Goal: Information Seeking & Learning: Learn about a topic

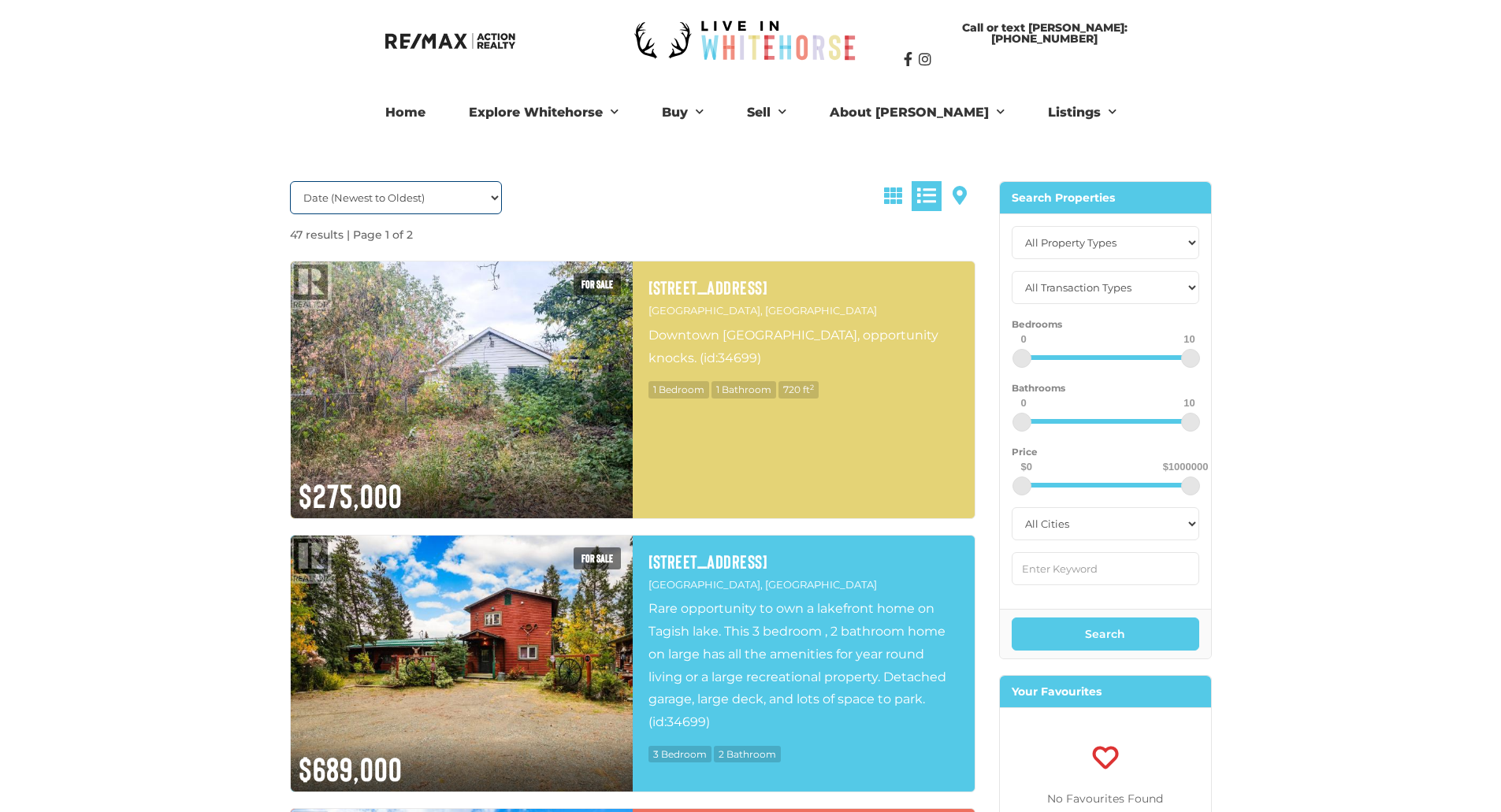
click at [449, 210] on select "Date (Newest to Oldest) Date (Oldest to Newest) Price (Highest to Lowest) Price…" at bounding box center [395, 197] width 213 height 33
select select "LastUpdated ASC, property_id ASC"
click at [290, 181] on select "Date (Newest to Oldest) Date (Oldest to Newest) Price (Highest to Lowest) Price…" at bounding box center [395, 197] width 213 height 33
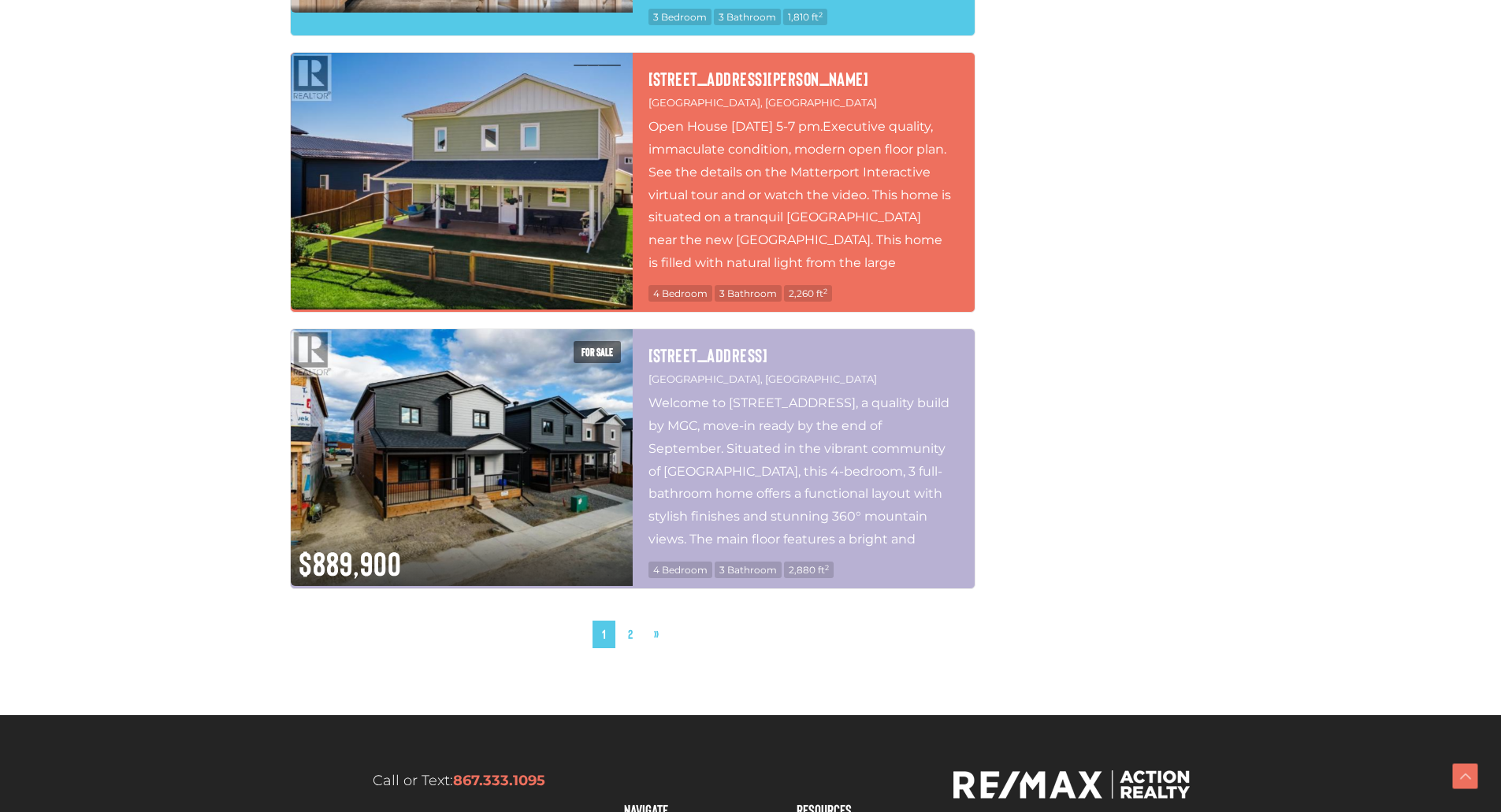
scroll to position [6529, 0]
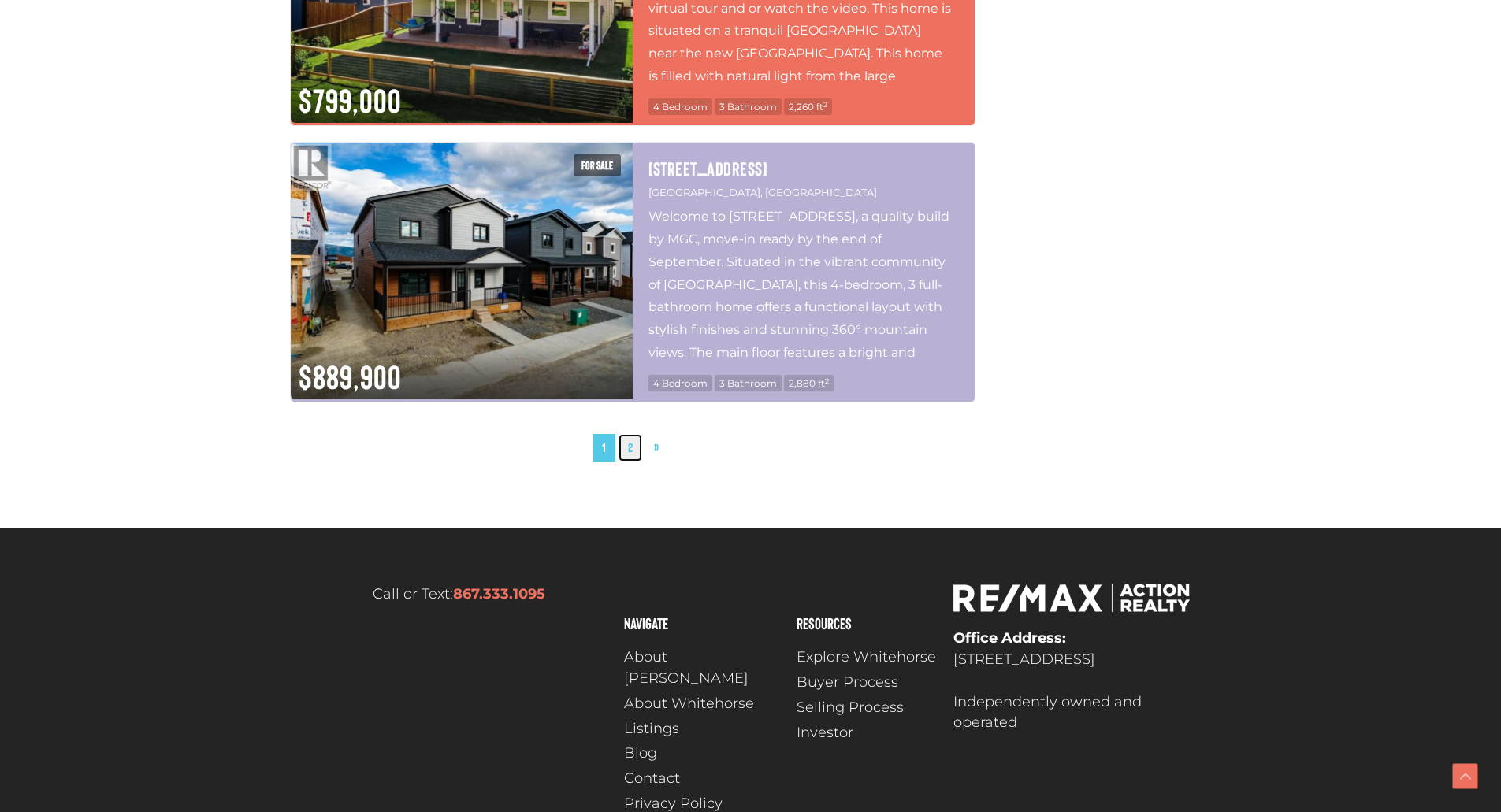
click at [634, 434] on link "2" at bounding box center [631, 448] width 24 height 27
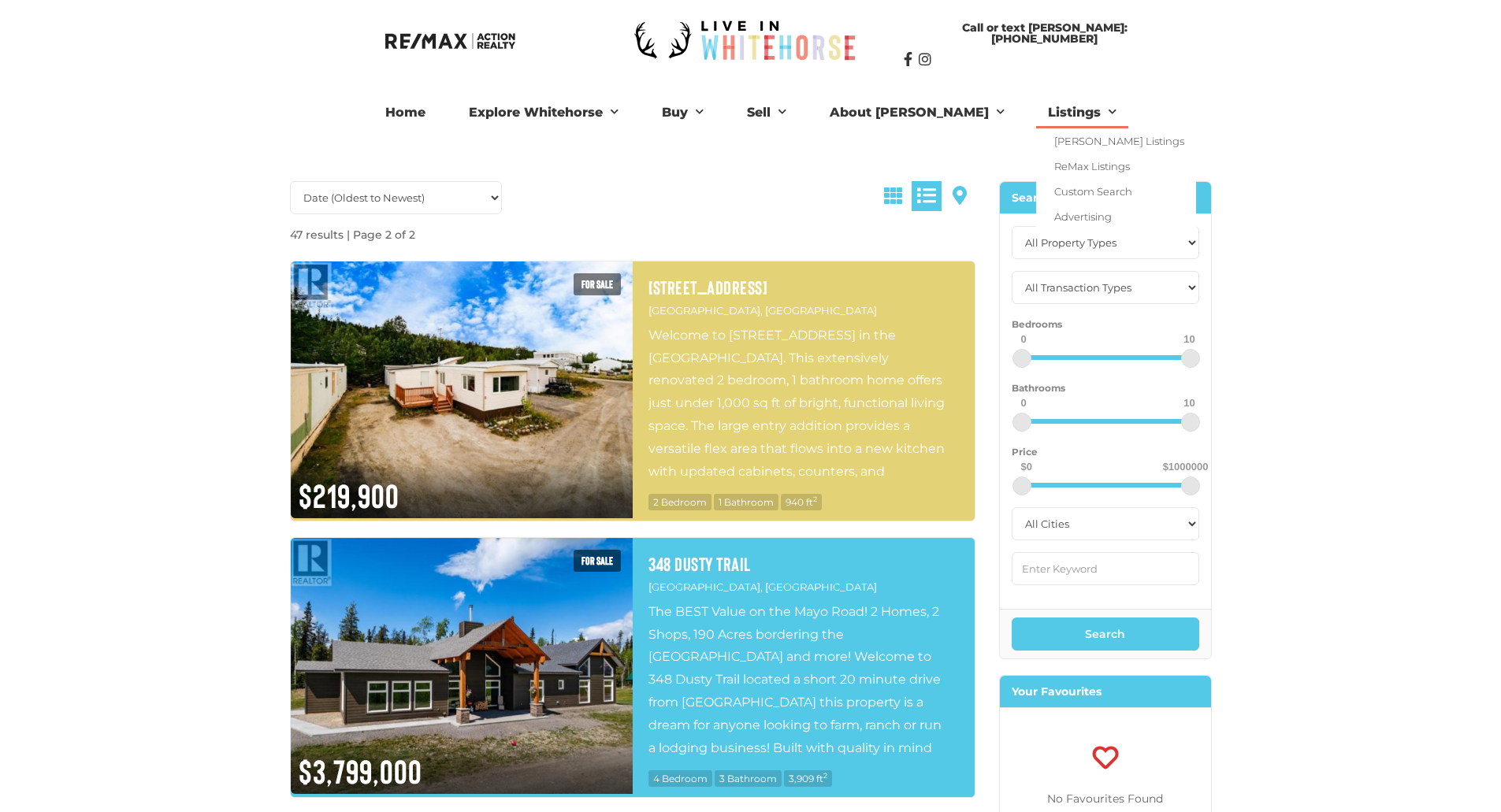
click at [1046, 114] on link "Listings" at bounding box center [1082, 112] width 92 height 32
click at [1052, 192] on link "Custom Search" at bounding box center [1116, 192] width 160 height 25
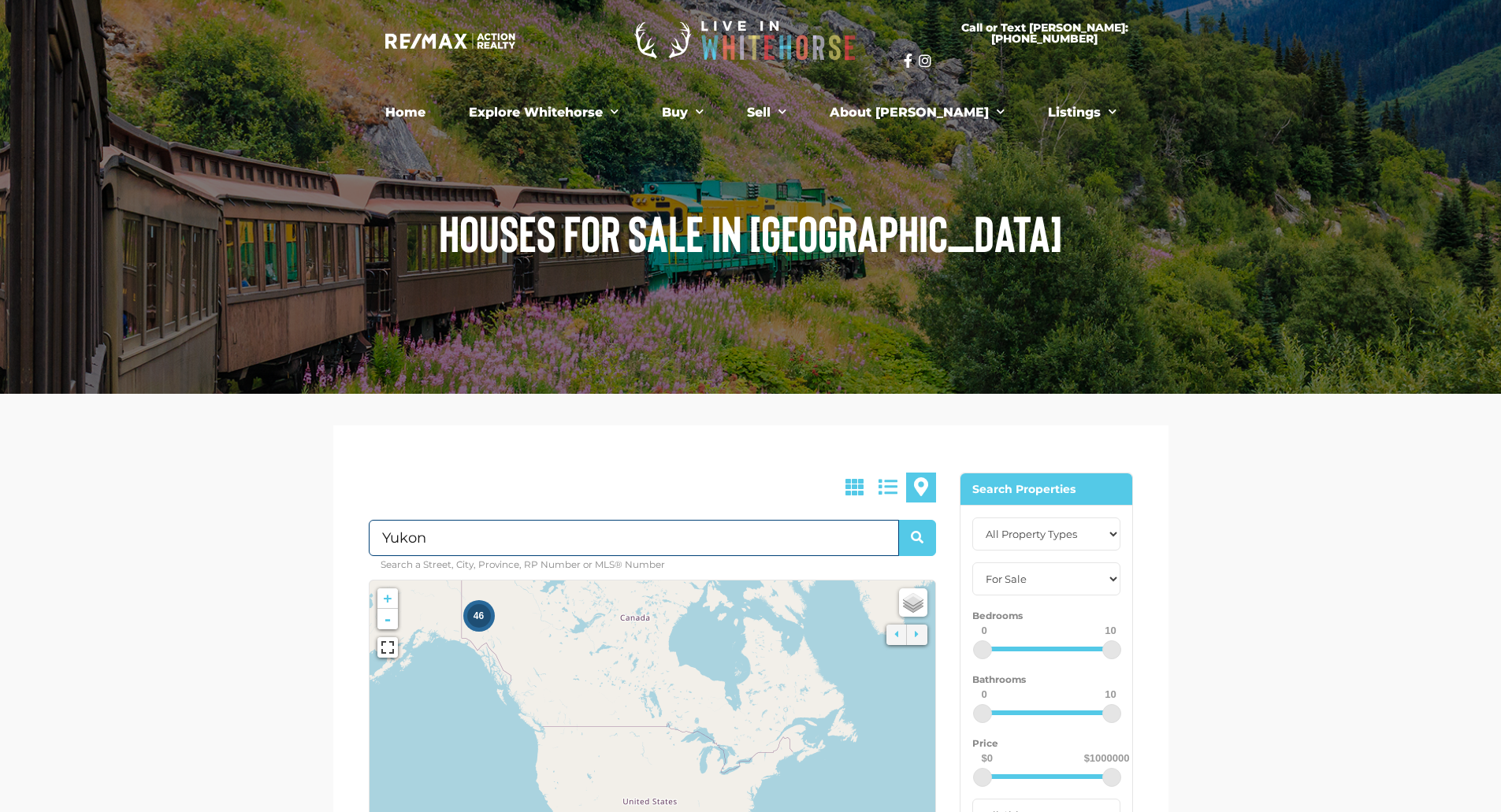
click at [432, 540] on input "Yukon" at bounding box center [634, 538] width 530 height 36
drag, startPoint x: 432, startPoint y: 540, endPoint x: 307, endPoint y: 322, distance: 251.3
click at [222, 492] on section "Yukon Search a Street, City, Province, RP Number or MLS® Number No Properties F…" at bounding box center [750, 824] width 1501 height 861
type input "[STREET_ADDRESS]"
click at [898, 520] on button "submit" at bounding box center [917, 538] width 38 height 36
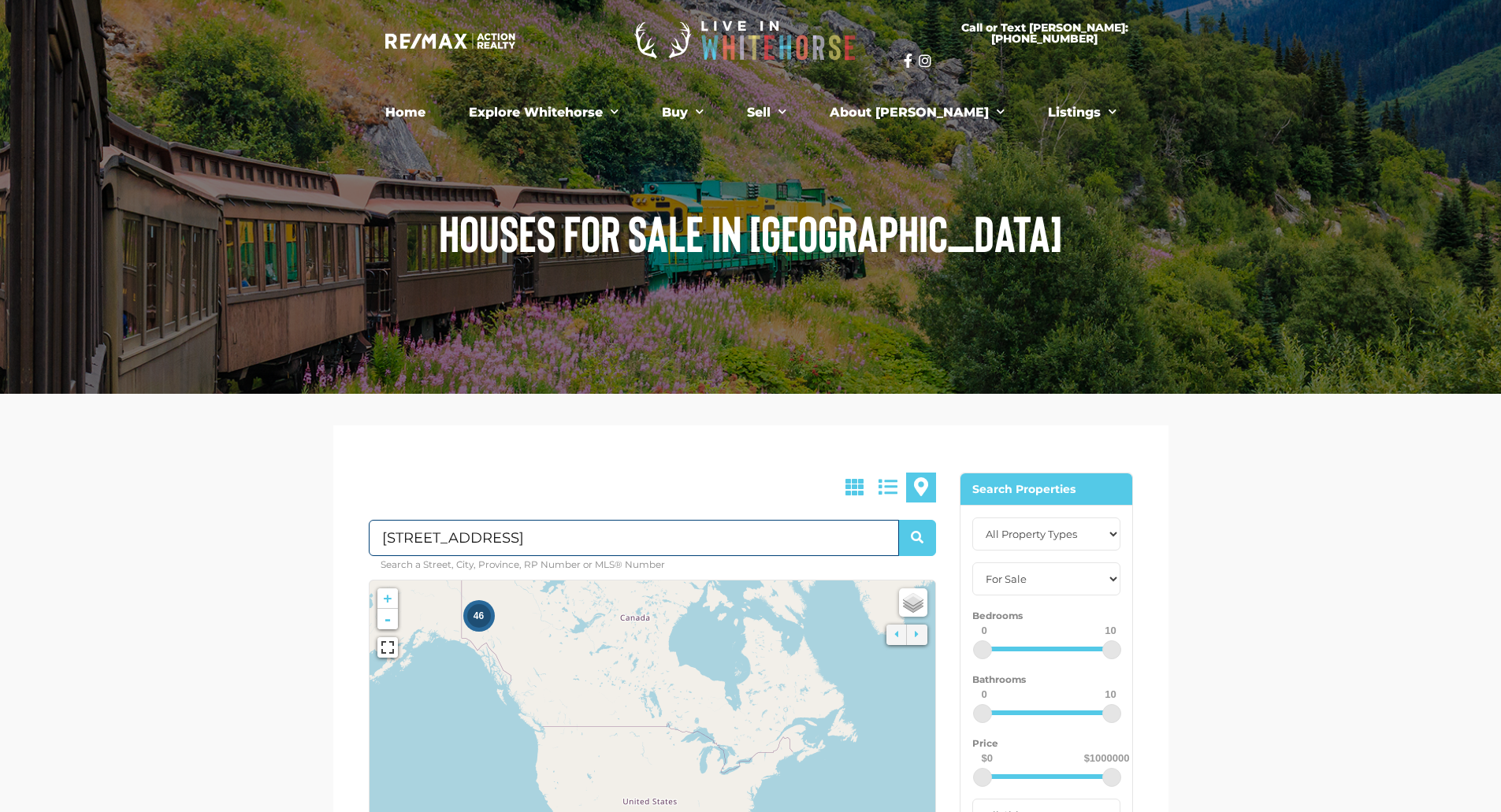
select select "whitehorse"
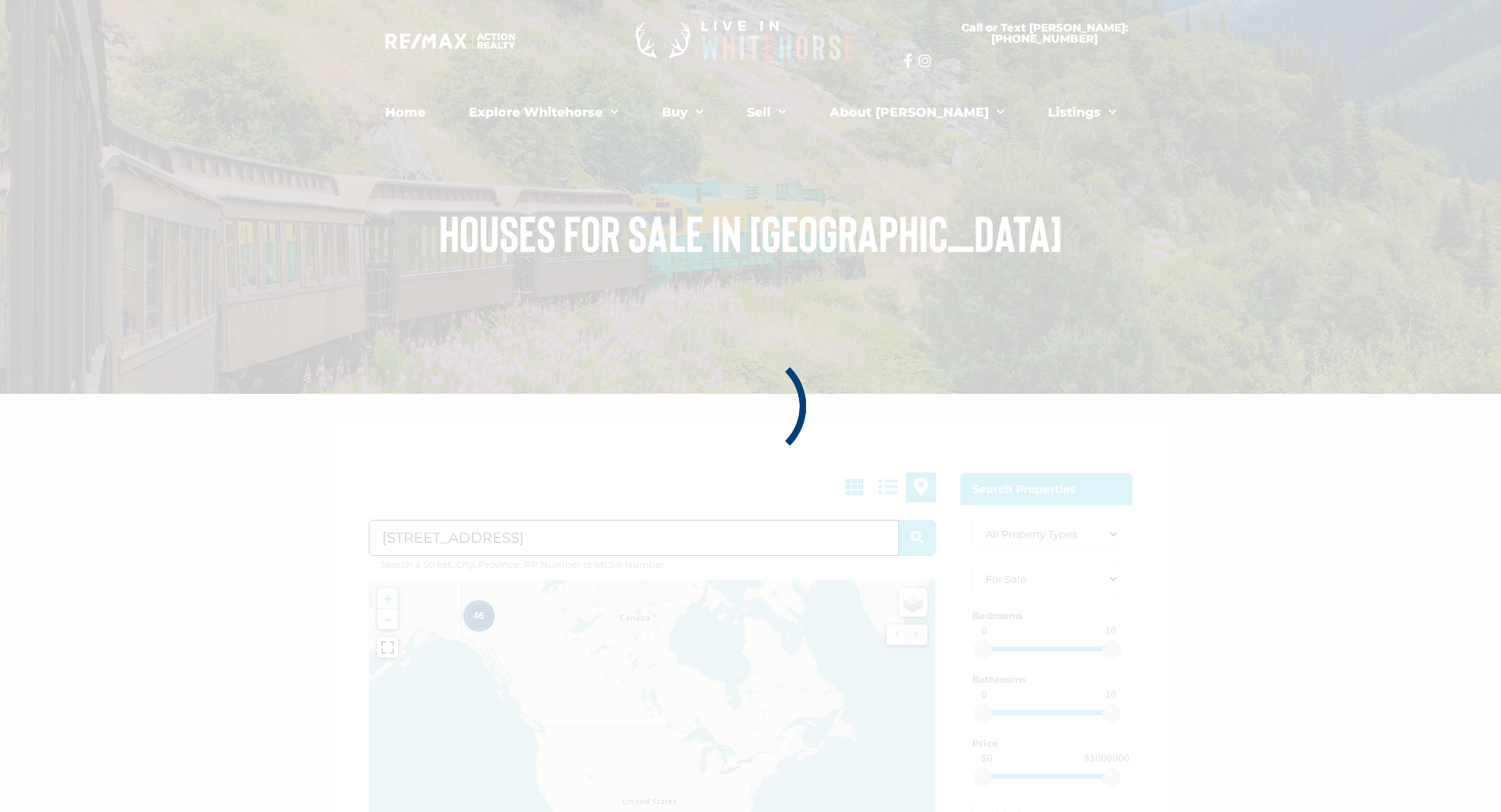
type input "[GEOGRAPHIC_DATA]"
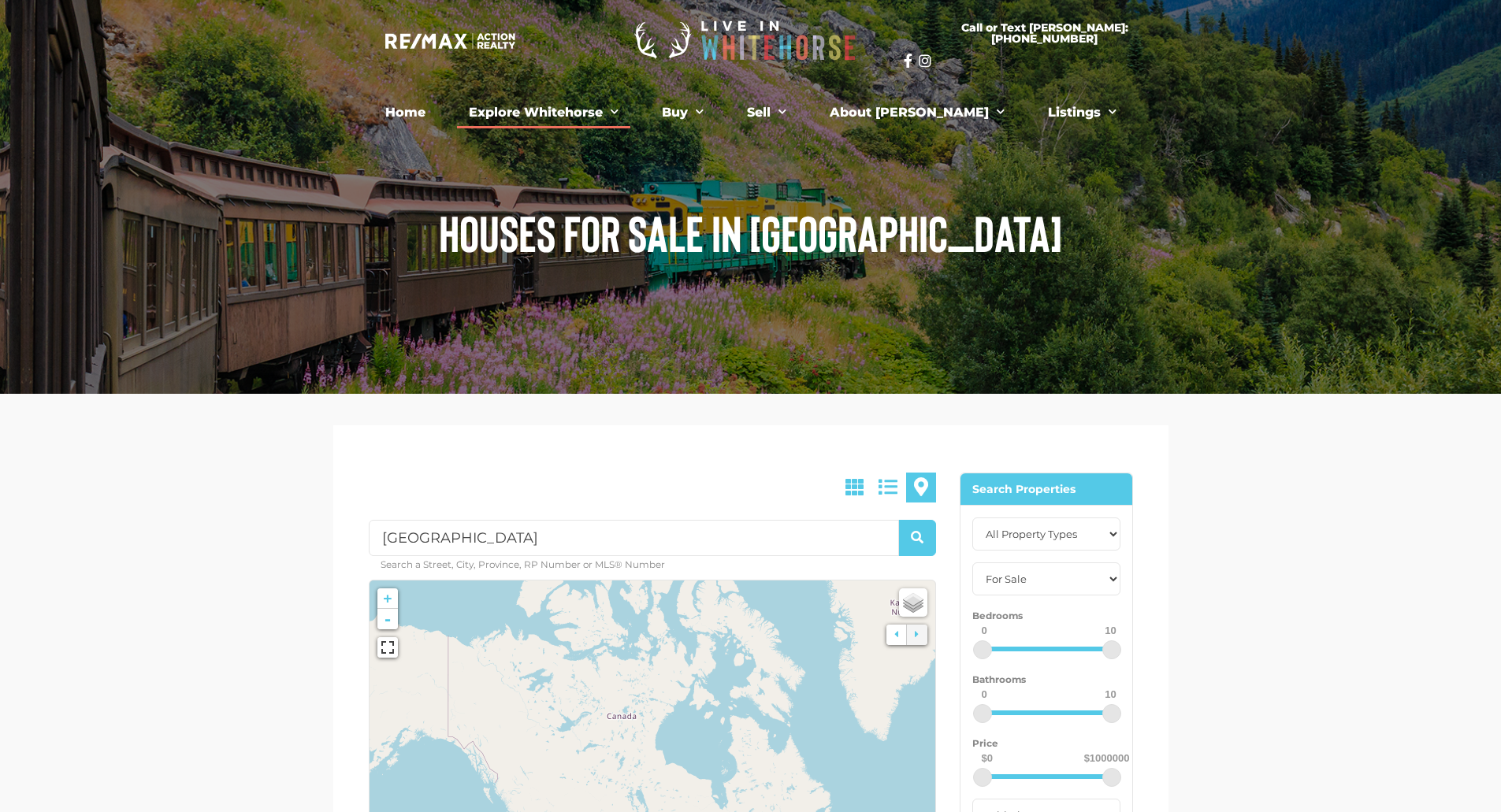
click at [602, 118] on link "Explore Whitehorse" at bounding box center [544, 112] width 174 height 32
